Goal: Information Seeking & Learning: Learn about a topic

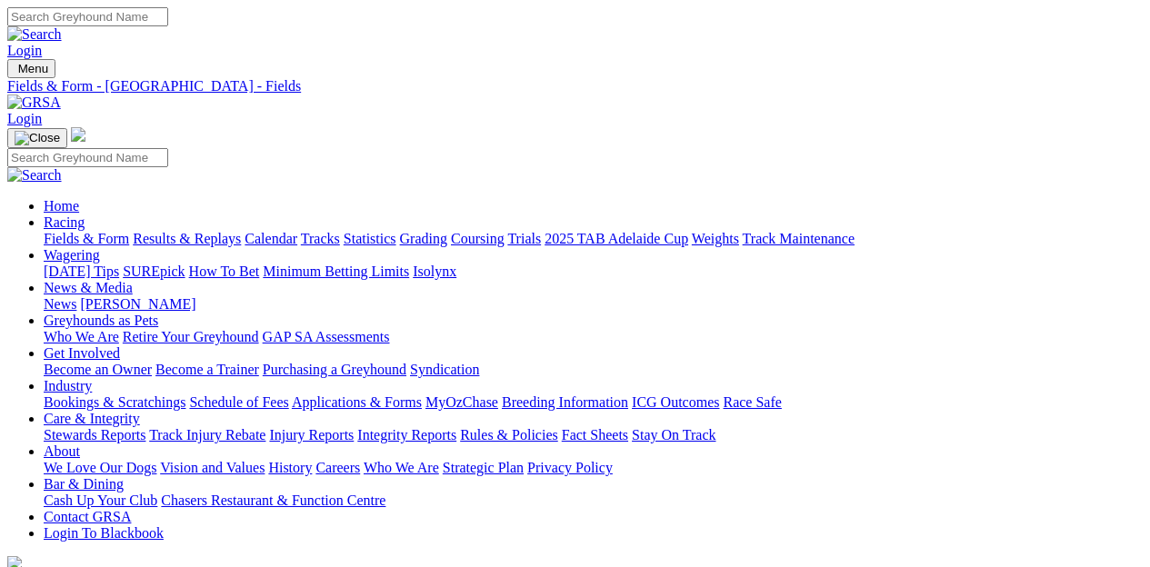
scroll to position [364, 0]
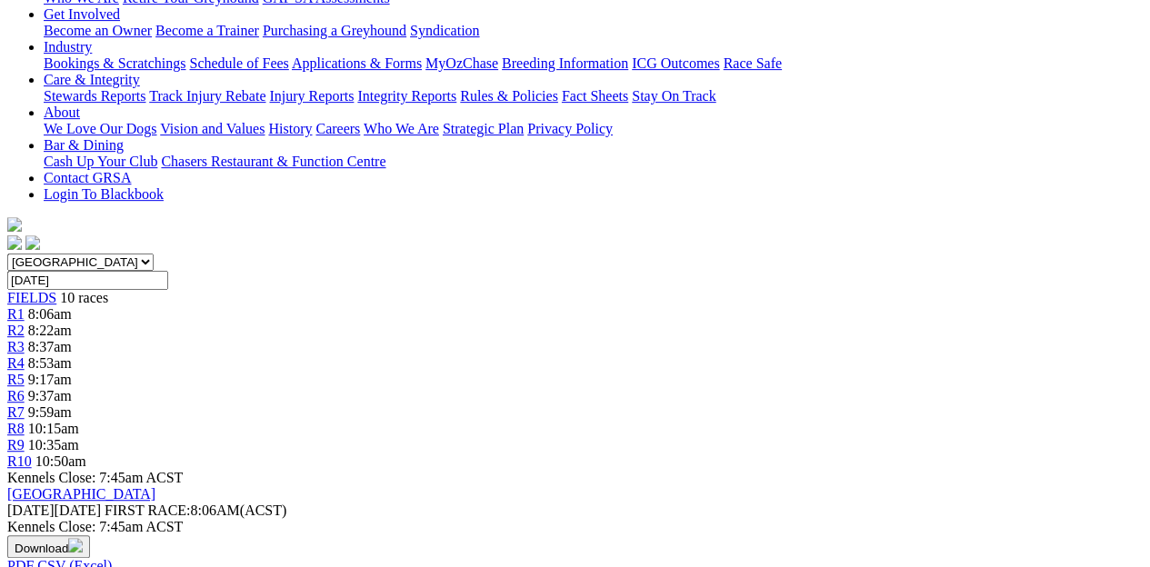
scroll to position [364, 0]
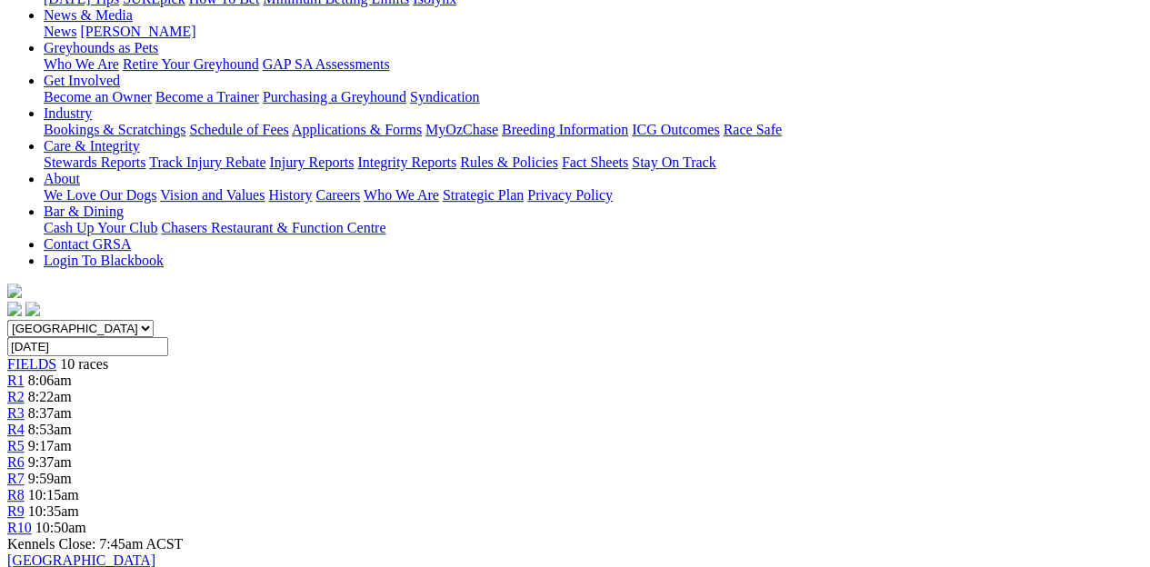
scroll to position [364, 0]
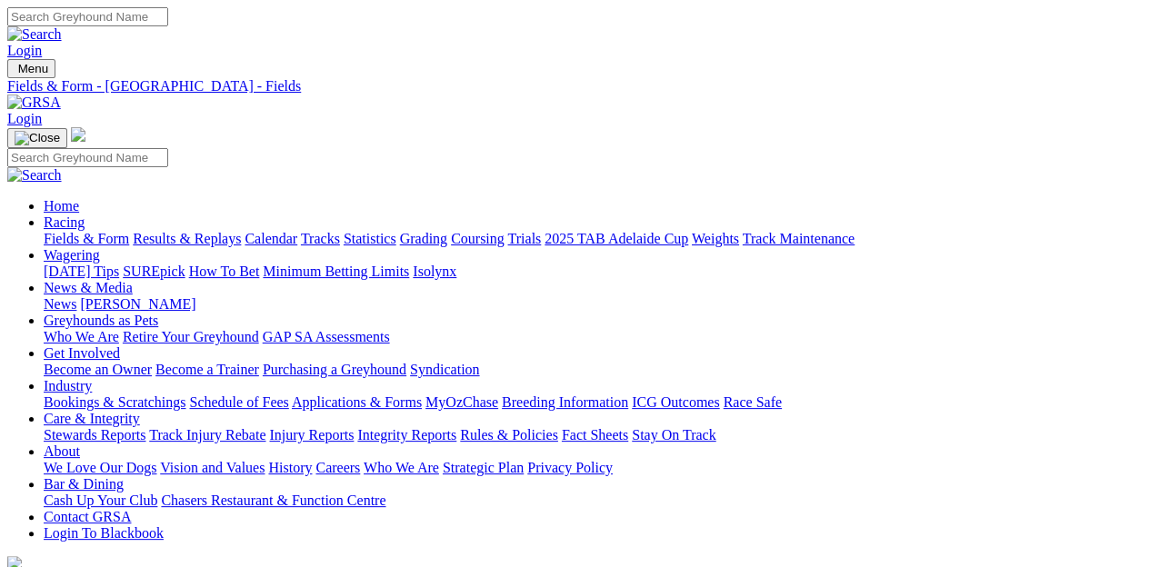
click at [354, 427] on link "Injury Reports" at bounding box center [311, 434] width 85 height 15
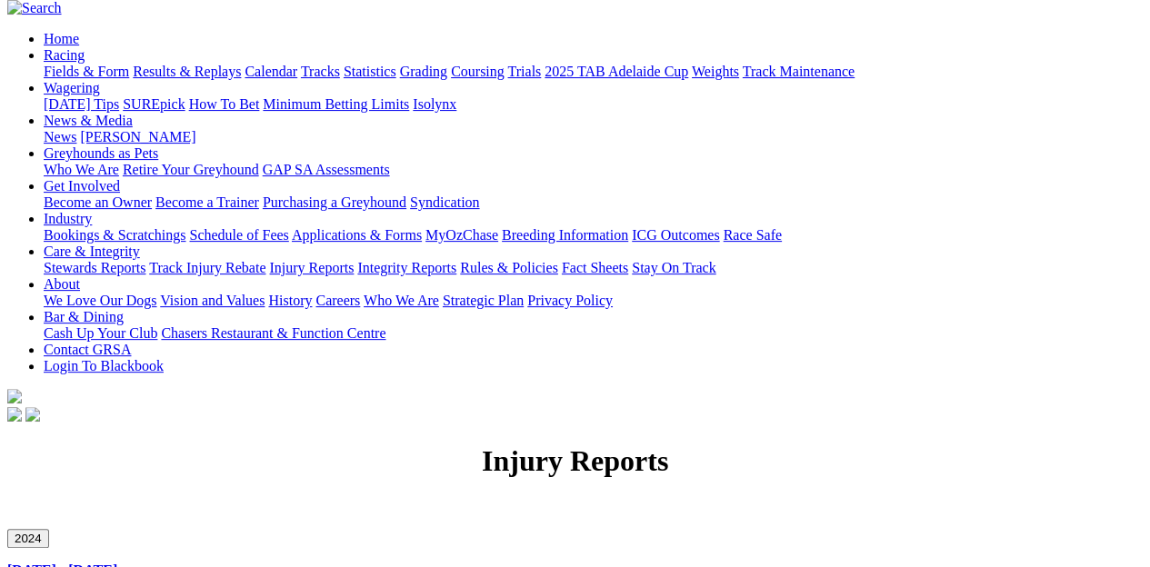
scroll to position [182, 0]
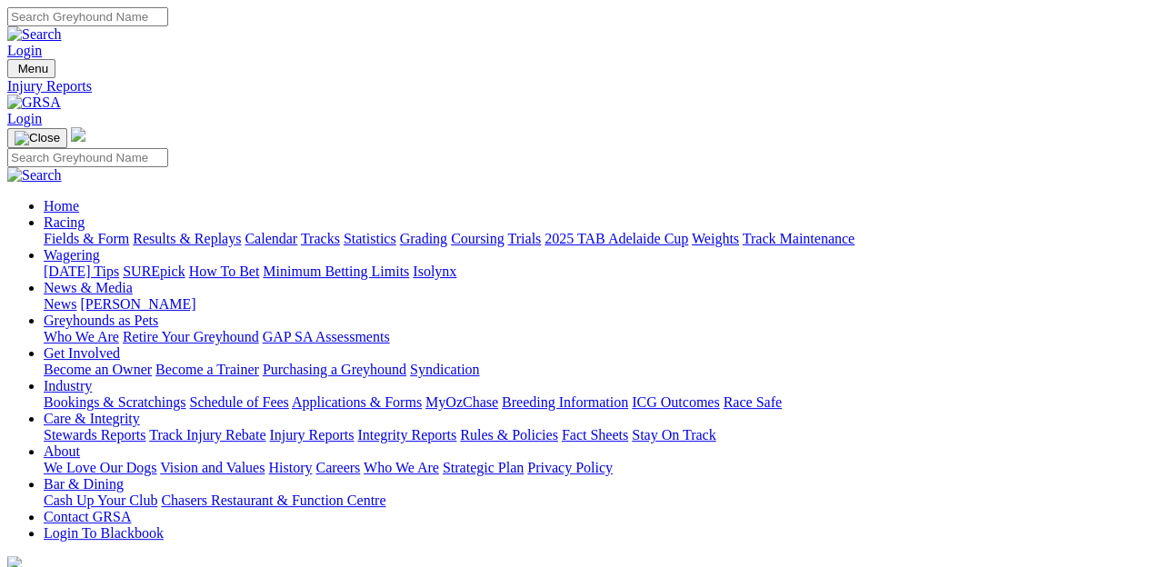
click at [76, 296] on link "News" at bounding box center [60, 303] width 33 height 15
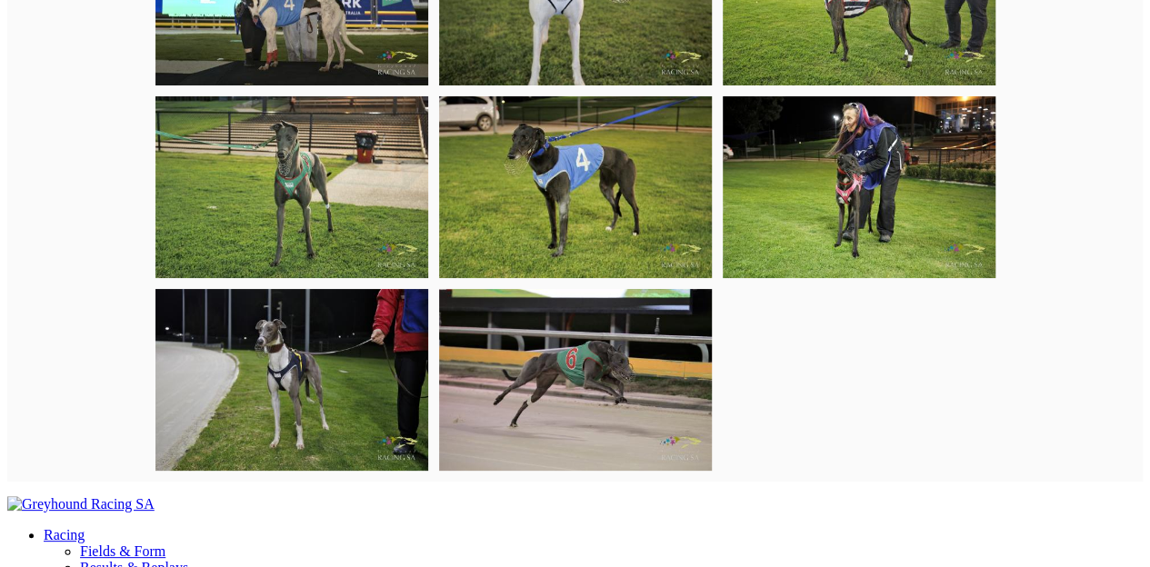
scroll to position [6091, 0]
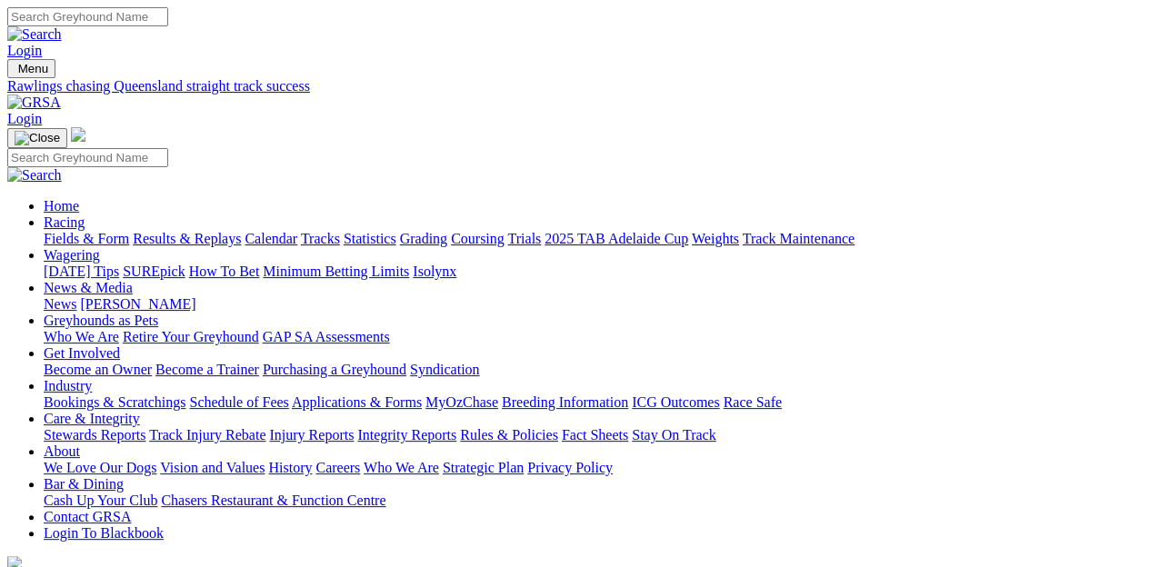
click at [195, 296] on link "[PERSON_NAME]" at bounding box center [137, 303] width 115 height 15
click at [140, 411] on link "Care & Integrity" at bounding box center [92, 418] width 96 height 15
click at [456, 427] on link "Integrity Reports" at bounding box center [406, 434] width 99 height 15
click at [54, 231] on link "Fields & Form" at bounding box center [86, 238] width 85 height 15
